Goal: Information Seeking & Learning: Find specific page/section

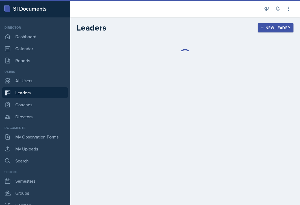
select select "986fdc3e-2246-4ffd-9cb8-78666de4ebed"
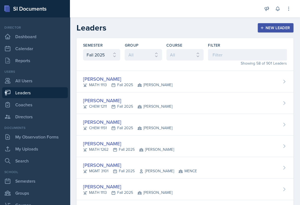
click at [32, 93] on link "Leaders" at bounding box center [35, 92] width 66 height 11
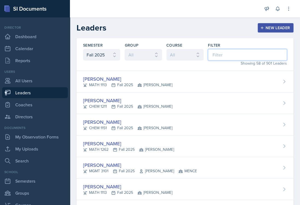
click at [225, 52] on input at bounding box center [247, 54] width 79 height 11
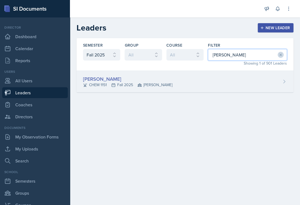
type input "[PERSON_NAME]"
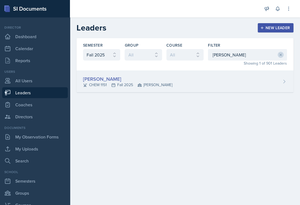
click at [109, 79] on div "[PERSON_NAME]" at bounding box center [127, 78] width 89 height 7
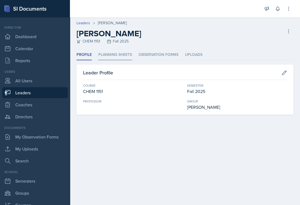
click at [122, 55] on li "Planning Sheets" at bounding box center [115, 55] width 34 height 11
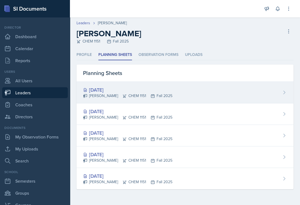
click at [108, 89] on div "[DATE]" at bounding box center [127, 89] width 89 height 7
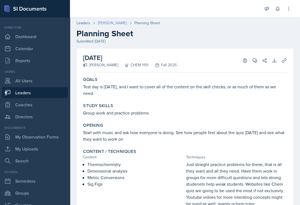
click at [109, 23] on link "[PERSON_NAME]" at bounding box center [112, 23] width 29 height 6
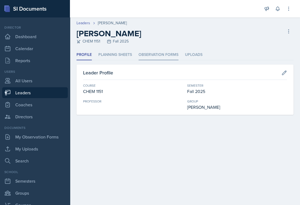
click at [161, 55] on li "Observation Forms" at bounding box center [158, 55] width 40 height 11
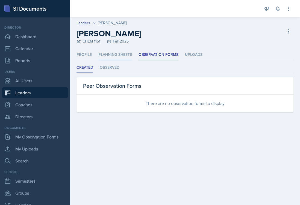
click at [120, 55] on li "Planning Sheets" at bounding box center [115, 55] width 34 height 11
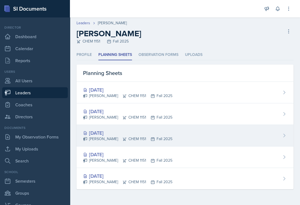
click at [110, 133] on div "[DATE]" at bounding box center [127, 132] width 89 height 7
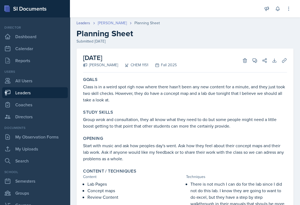
click at [110, 23] on link "[PERSON_NAME]" at bounding box center [112, 23] width 29 height 6
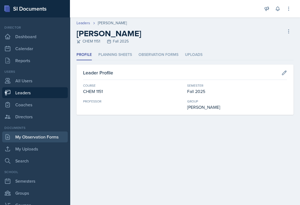
click at [40, 138] on link "My Observation Forms" at bounding box center [35, 137] width 66 height 11
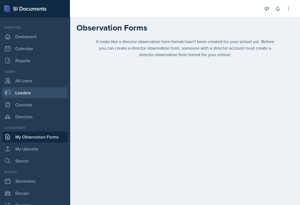
click at [30, 93] on link "Leaders" at bounding box center [35, 92] width 66 height 11
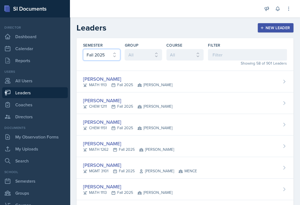
click at [115, 51] on select "All Fall 2025 Spring 2025 Fall 2024 Spring 2024 Fall 2023 Spring 2023 Fall 2022…" at bounding box center [101, 54] width 37 height 11
select select "e7b6c66a-987a-4ab3-92d3-5526cc86007b"
click at [83, 49] on select "All Fall 2025 Spring 2025 Fall 2024 Spring 2024 Fall 2023 Spring 2023 Fall 2022…" at bounding box center [101, 54] width 37 height 11
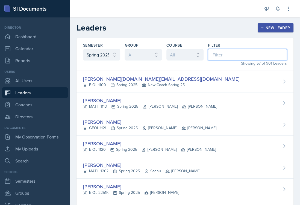
click at [228, 54] on input at bounding box center [247, 54] width 79 height 11
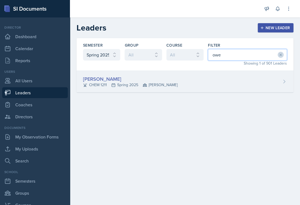
type input "owe"
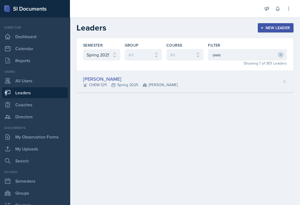
click at [137, 78] on div "[PERSON_NAME]" at bounding box center [130, 78] width 94 height 7
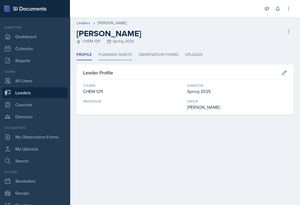
click at [118, 54] on li "Planning Sheets" at bounding box center [115, 55] width 34 height 11
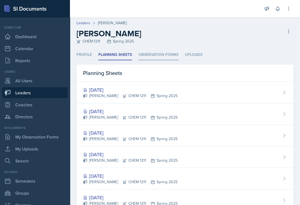
click at [158, 54] on li "Observation Forms" at bounding box center [158, 55] width 40 height 11
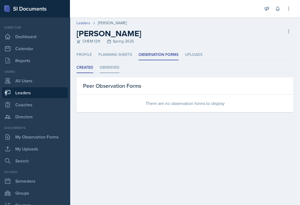
click at [104, 68] on li "Observed" at bounding box center [110, 68] width 20 height 11
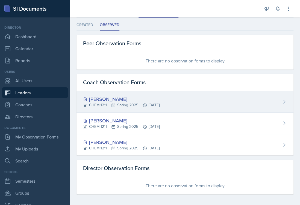
scroll to position [45, 0]
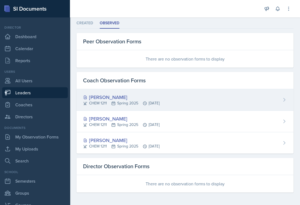
click at [111, 95] on div "[PERSON_NAME]" at bounding box center [121, 97] width 76 height 7
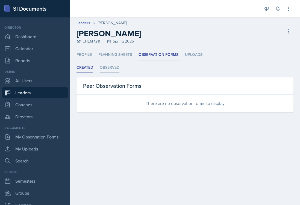
click at [114, 68] on li "Observed" at bounding box center [110, 68] width 20 height 11
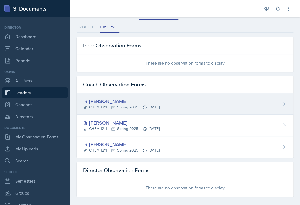
scroll to position [45, 0]
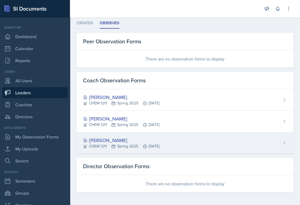
click at [112, 139] on div "[PERSON_NAME]" at bounding box center [121, 140] width 76 height 7
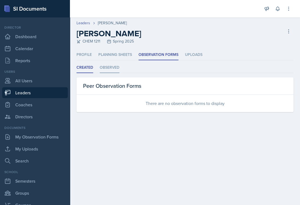
click at [112, 69] on li "Observed" at bounding box center [110, 68] width 20 height 11
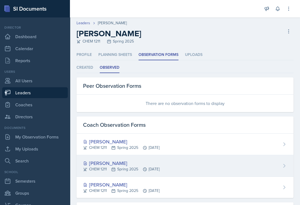
click at [116, 164] on div "[PERSON_NAME]" at bounding box center [121, 163] width 76 height 7
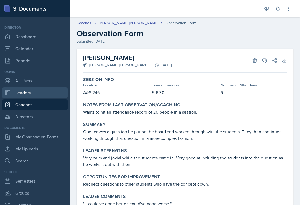
click at [29, 93] on link "Leaders" at bounding box center [35, 92] width 66 height 11
select select "986fdc3e-2246-4ffd-9cb8-78666de4ebed"
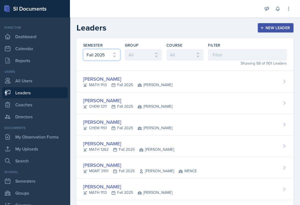
click at [114, 53] on select "All Fall 2025 Spring 2025 Fall 2024 Spring 2024 Fall 2023 Spring 2023 Fall 2022…" at bounding box center [101, 54] width 37 height 11
click at [83, 49] on select "All Fall 2025 Spring 2025 Fall 2024 Spring 2024 Fall 2023 Spring 2023 Fall 2022…" at bounding box center [101, 54] width 37 height 11
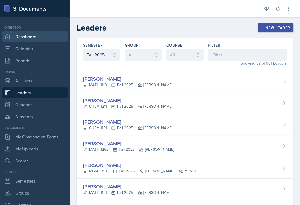
click at [22, 36] on link "Dashboard" at bounding box center [35, 36] width 66 height 11
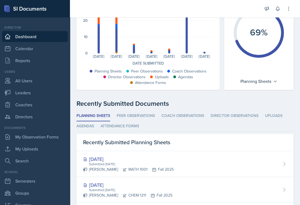
scroll to position [82, 0]
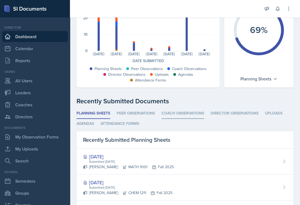
click at [179, 114] on li "Coach Observations" at bounding box center [182, 113] width 43 height 11
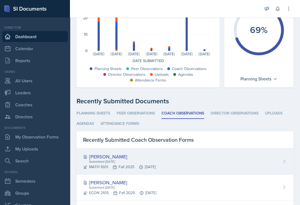
click at [113, 156] on div "[PERSON_NAME]" at bounding box center [119, 156] width 73 height 7
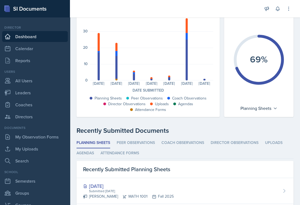
scroll to position [55, 0]
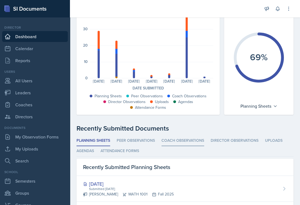
click at [180, 140] on li "Coach Observations" at bounding box center [182, 141] width 43 height 11
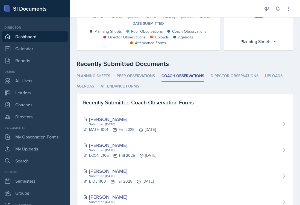
scroll to position [137, 0]
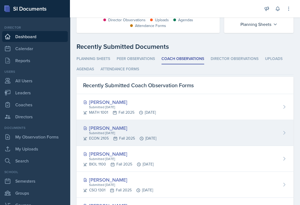
click at [108, 128] on div "[PERSON_NAME]" at bounding box center [119, 128] width 73 height 7
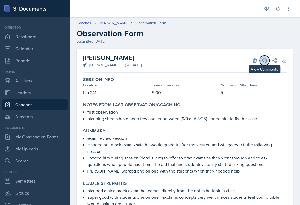
click at [262, 58] on icon at bounding box center [264, 60] width 5 height 5
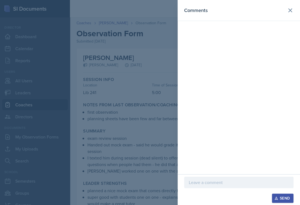
click at [203, 185] on p at bounding box center [239, 182] width 100 height 7
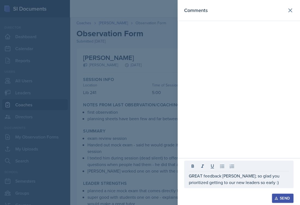
click at [280, 199] on div "Send" at bounding box center [282, 198] width 14 height 4
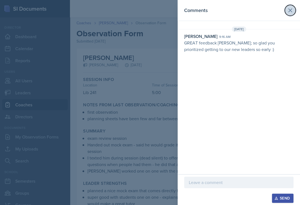
click at [289, 12] on icon at bounding box center [290, 10] width 7 height 7
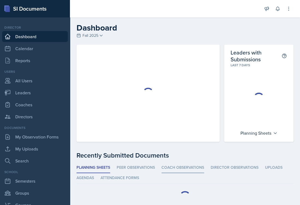
click at [184, 168] on li "Coach Observations" at bounding box center [182, 168] width 43 height 11
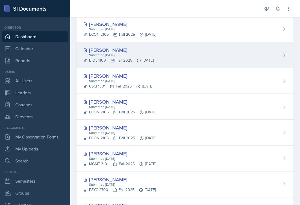
scroll to position [246, 0]
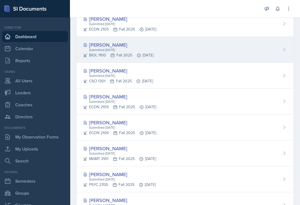
click at [97, 44] on div "[PERSON_NAME]" at bounding box center [118, 44] width 70 height 7
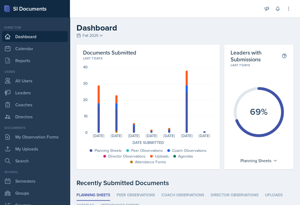
scroll to position [82, 0]
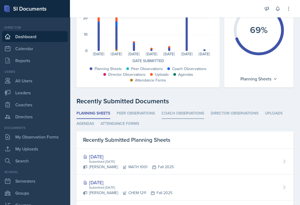
click at [185, 113] on li "Coach Observations" at bounding box center [182, 113] width 43 height 11
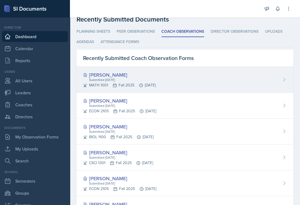
scroll to position [191, 0]
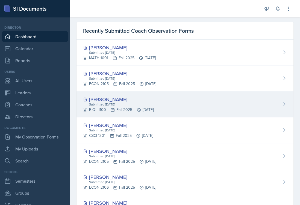
click at [106, 97] on div "[PERSON_NAME]" at bounding box center [118, 99] width 70 height 7
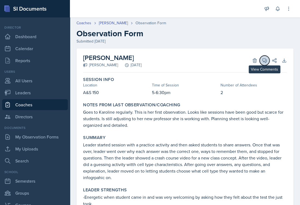
click at [262, 61] on icon at bounding box center [264, 60] width 5 height 5
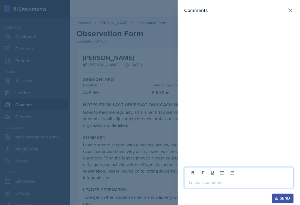
click at [203, 182] on p at bounding box center [239, 182] width 100 height 7
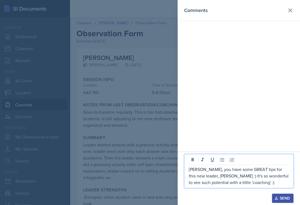
drag, startPoint x: 197, startPoint y: 182, endPoint x: 200, endPoint y: 187, distance: 6.2
click at [198, 182] on p "[PERSON_NAME], you have some GREAT tips for this new leader, [PERSON_NAME] :) I…" at bounding box center [239, 176] width 100 height 20
click at [285, 197] on div "Send" at bounding box center [282, 198] width 14 height 4
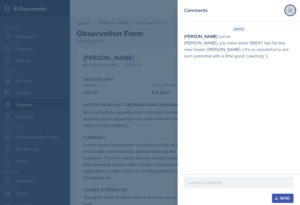
click at [289, 9] on icon at bounding box center [289, 10] width 3 height 3
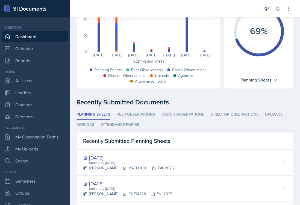
scroll to position [82, 0]
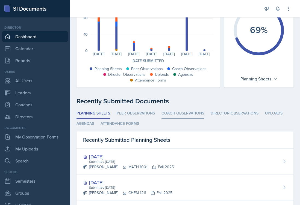
click at [177, 113] on li "Coach Observations" at bounding box center [182, 113] width 43 height 11
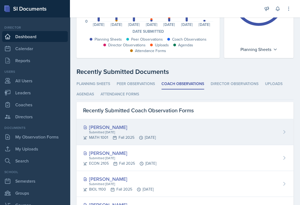
scroll to position [164, 0]
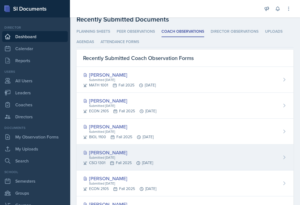
click at [98, 154] on div "[PERSON_NAME]" at bounding box center [118, 152] width 70 height 7
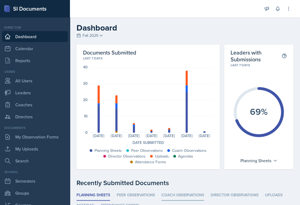
click at [181, 195] on li "Coach Observations" at bounding box center [182, 195] width 43 height 11
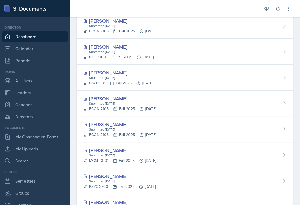
scroll to position [246, 0]
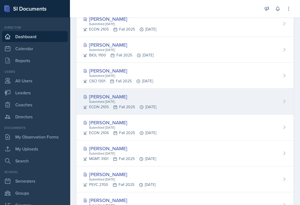
click at [110, 97] on div "[PERSON_NAME]" at bounding box center [119, 96] width 73 height 7
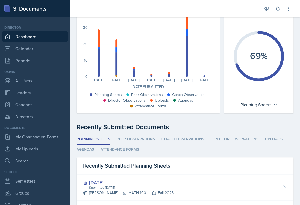
scroll to position [82, 0]
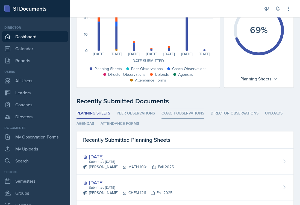
click at [181, 114] on li "Coach Observations" at bounding box center [182, 113] width 43 height 11
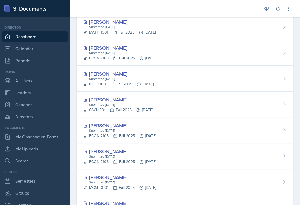
scroll to position [246, 0]
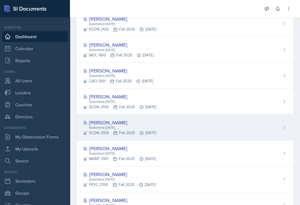
click at [101, 122] on div "[PERSON_NAME]" at bounding box center [119, 122] width 73 height 7
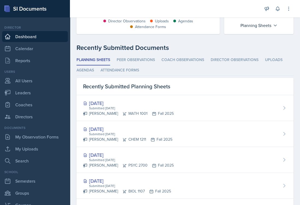
scroll to position [137, 0]
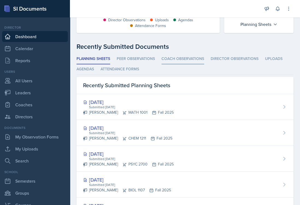
click at [180, 60] on li "Coach Observations" at bounding box center [182, 59] width 43 height 11
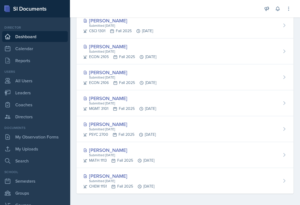
scroll to position [297, 0]
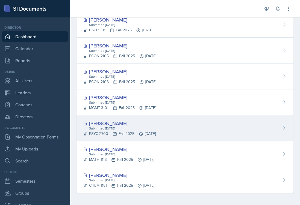
click at [113, 123] on div "[PERSON_NAME]" at bounding box center [119, 123] width 73 height 7
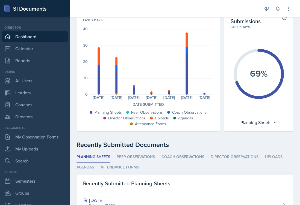
scroll to position [82, 0]
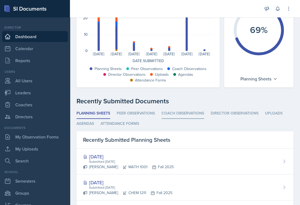
click at [178, 113] on li "Coach Observations" at bounding box center [182, 113] width 43 height 11
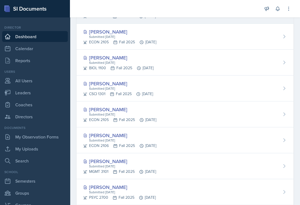
scroll to position [297, 0]
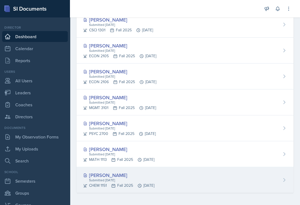
click at [105, 175] on div "[PERSON_NAME]" at bounding box center [118, 175] width 71 height 7
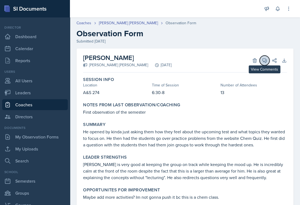
click at [262, 62] on icon at bounding box center [264, 61] width 4 height 4
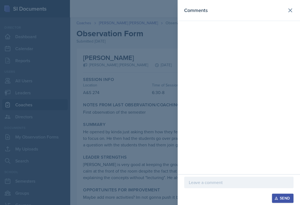
click at [199, 184] on p at bounding box center [239, 182] width 100 height 7
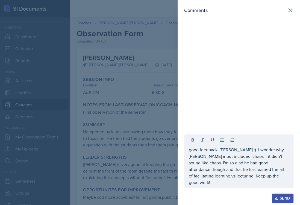
click at [283, 198] on div "Send" at bounding box center [282, 198] width 14 height 4
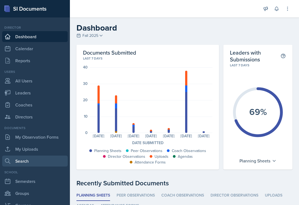
click at [28, 163] on link "Search" at bounding box center [35, 161] width 66 height 11
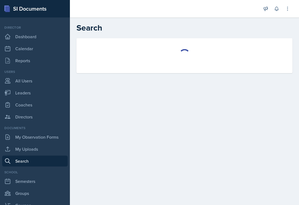
select select "all"
select select "1"
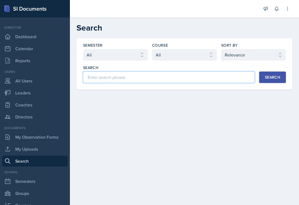
click at [106, 79] on input at bounding box center [169, 77] width 172 height 11
type input "[PERSON_NAME]"
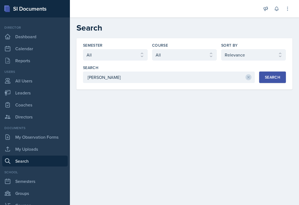
click at [269, 79] on div "Search" at bounding box center [272, 77] width 15 height 4
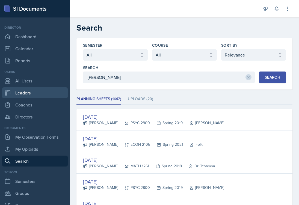
click at [22, 91] on link "Leaders" at bounding box center [35, 92] width 66 height 11
select select "986fdc3e-2246-4ffd-9cb8-78666de4ebed"
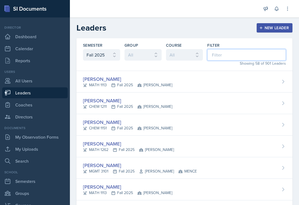
click at [223, 56] on input at bounding box center [246, 54] width 79 height 11
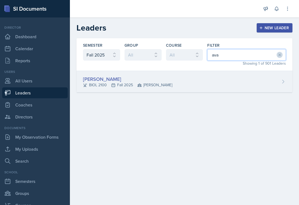
type input "ava"
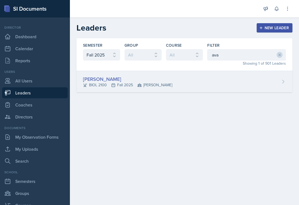
click at [117, 80] on div "[PERSON_NAME]" at bounding box center [127, 78] width 89 height 7
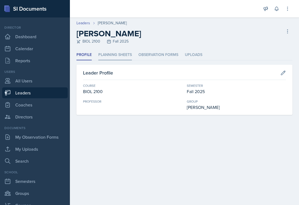
click at [111, 54] on li "Planning Sheets" at bounding box center [115, 55] width 34 height 11
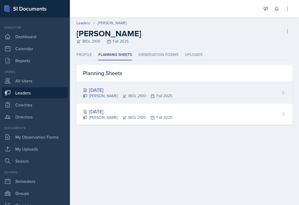
click at [110, 90] on div "[DATE]" at bounding box center [127, 89] width 89 height 7
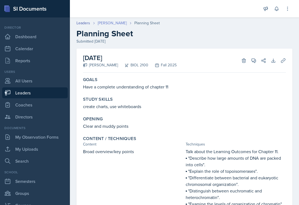
click at [111, 22] on link "[PERSON_NAME]" at bounding box center [112, 23] width 29 height 6
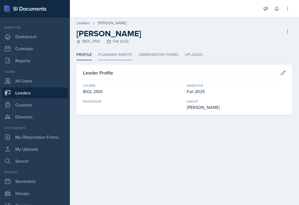
click at [119, 55] on li "Planning Sheets" at bounding box center [115, 55] width 34 height 11
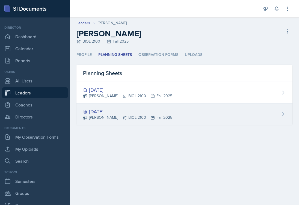
click at [110, 113] on div "[DATE]" at bounding box center [127, 111] width 89 height 7
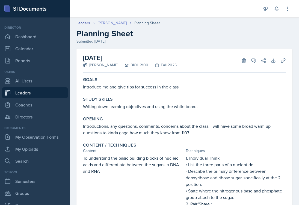
click at [107, 23] on link "[PERSON_NAME]" at bounding box center [112, 23] width 29 height 6
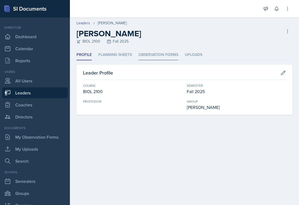
click at [165, 56] on li "Observation Forms" at bounding box center [158, 55] width 40 height 11
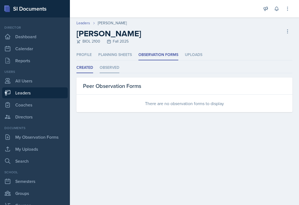
click at [108, 68] on li "Observed" at bounding box center [110, 68] width 20 height 11
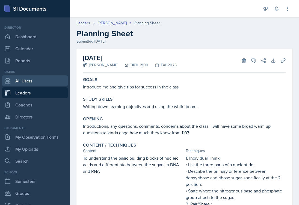
click at [22, 82] on link "All Users" at bounding box center [35, 80] width 66 height 11
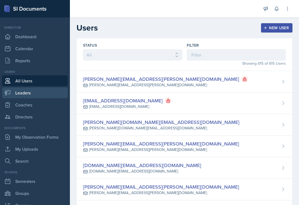
click at [25, 93] on link "Leaders" at bounding box center [35, 92] width 66 height 11
select select "986fdc3e-2246-4ffd-9cb8-78666de4ebed"
